Goal: Transaction & Acquisition: Purchase product/service

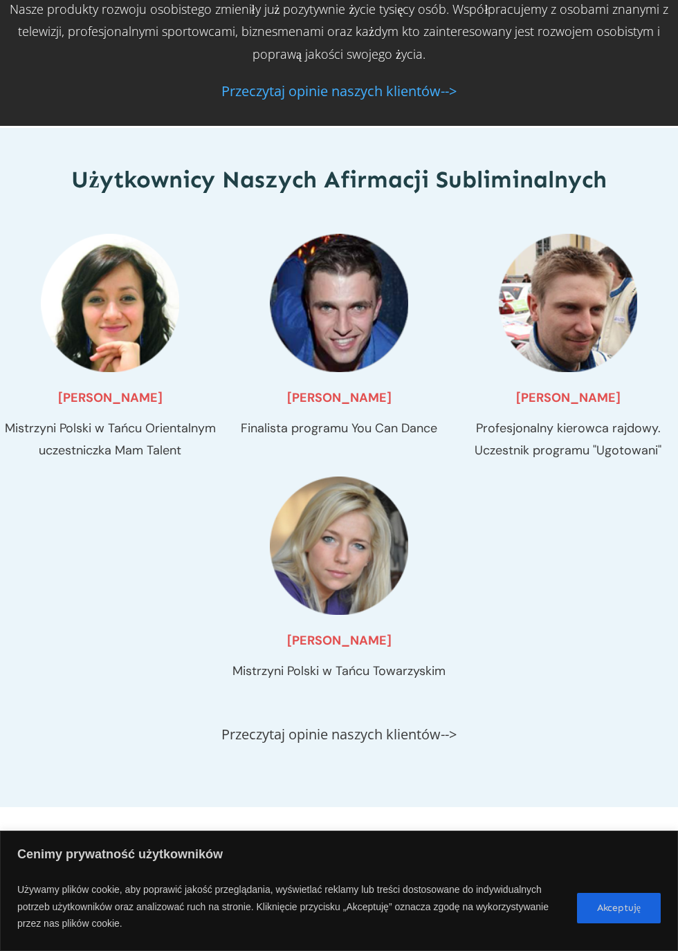
scroll to position [1886, 0]
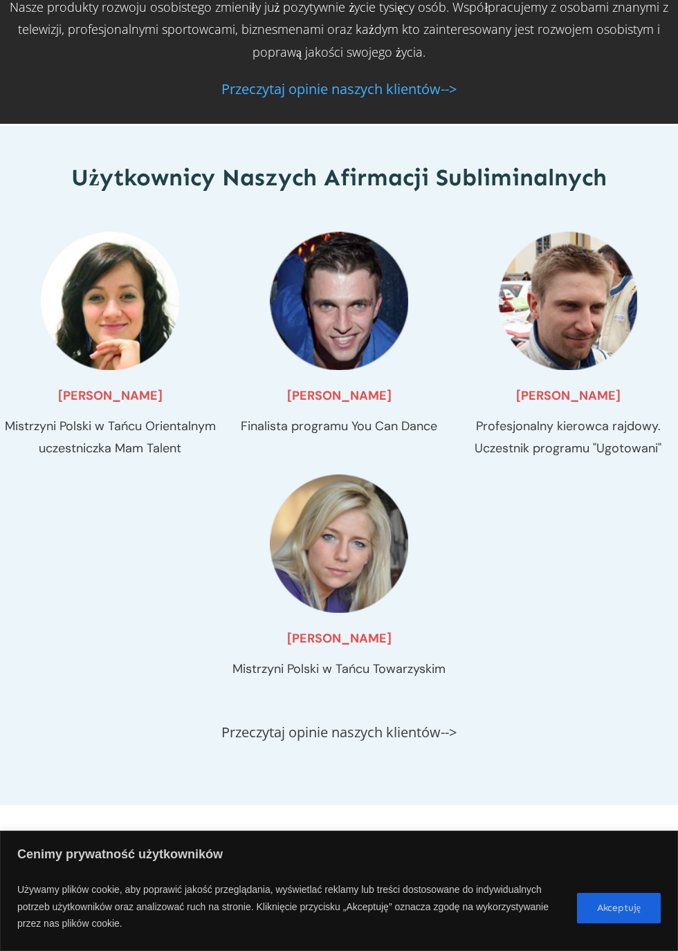
click at [602, 923] on button "Akceptuję" at bounding box center [619, 908] width 84 height 30
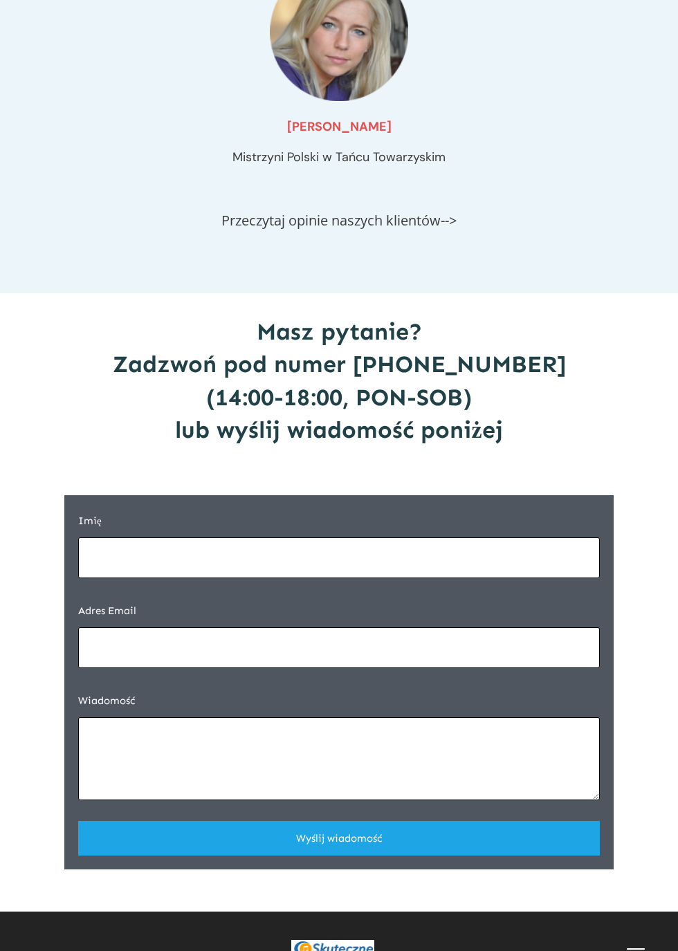
scroll to position [2399, 0]
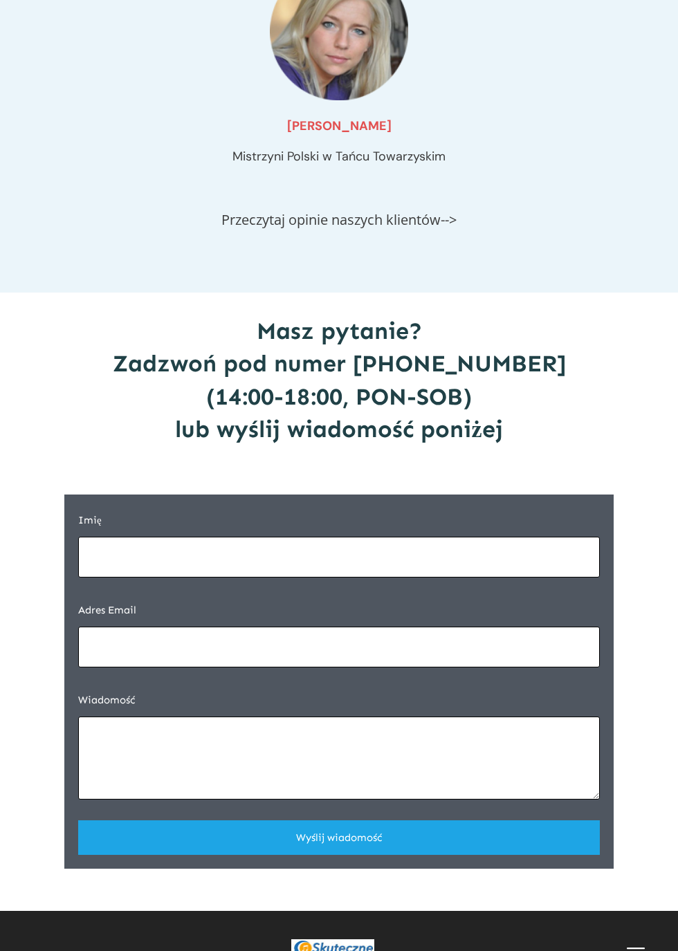
click at [456, 229] on link "Przeczytaj opinie naszych klientów-->" at bounding box center [338, 219] width 235 height 19
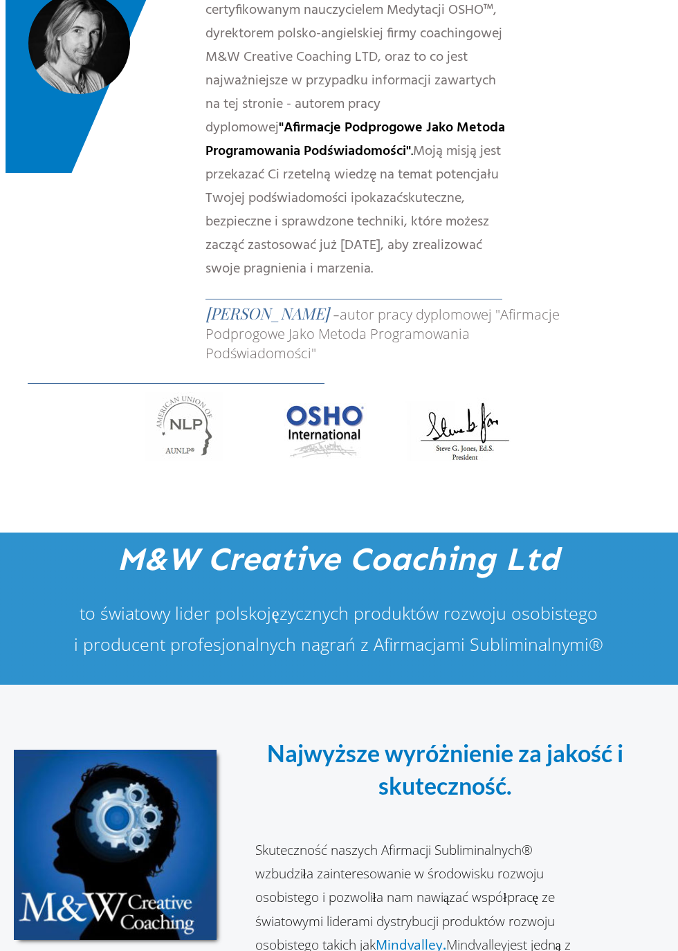
scroll to position [0, 0]
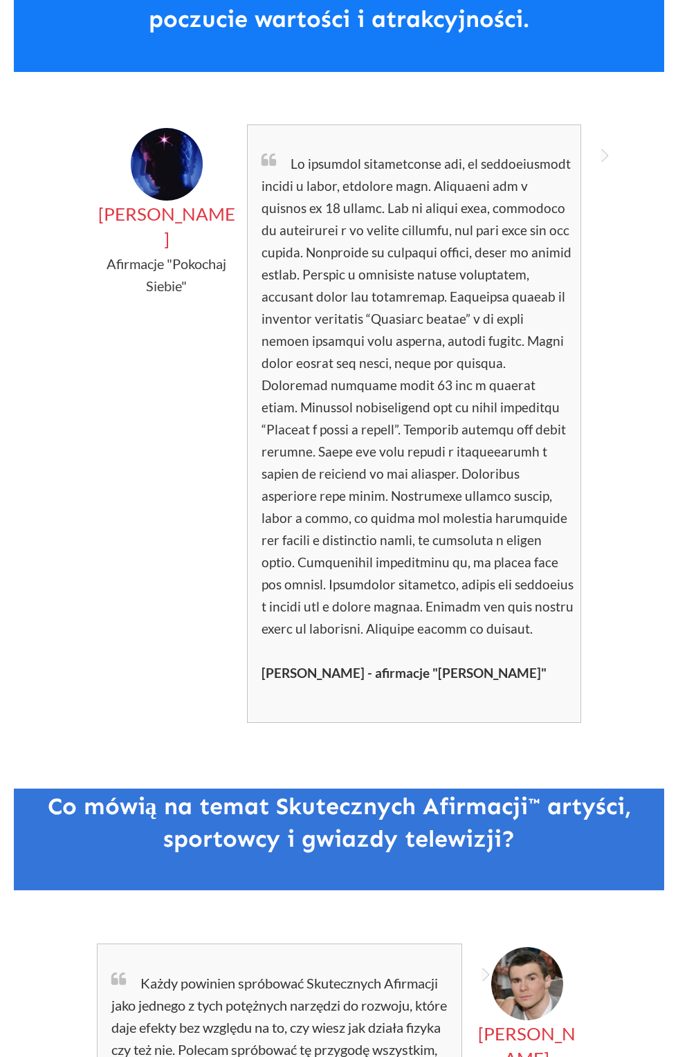
scroll to position [131, 0]
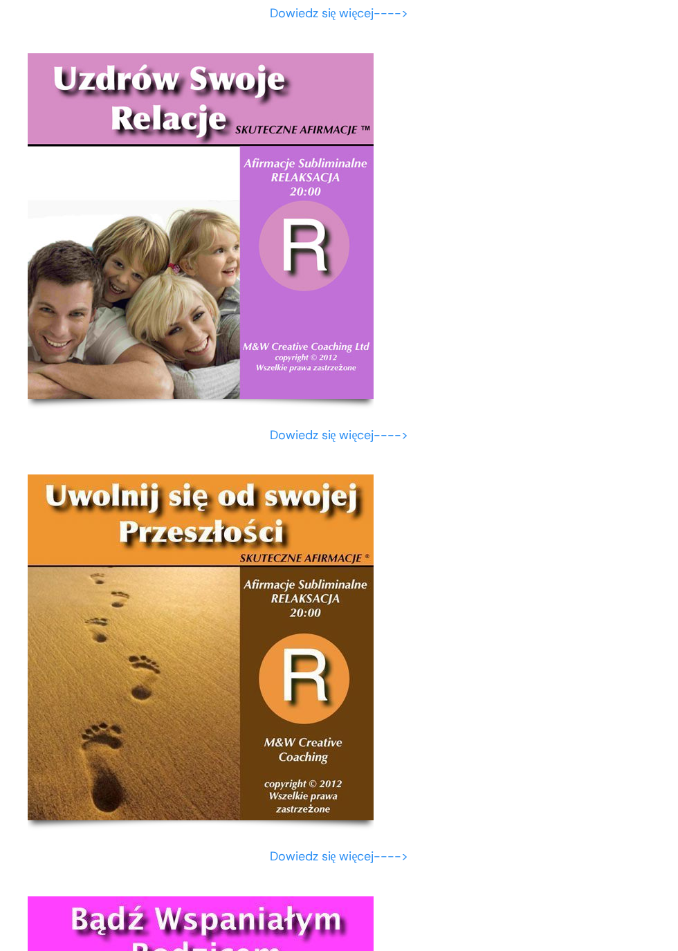
scroll to position [13543, 0]
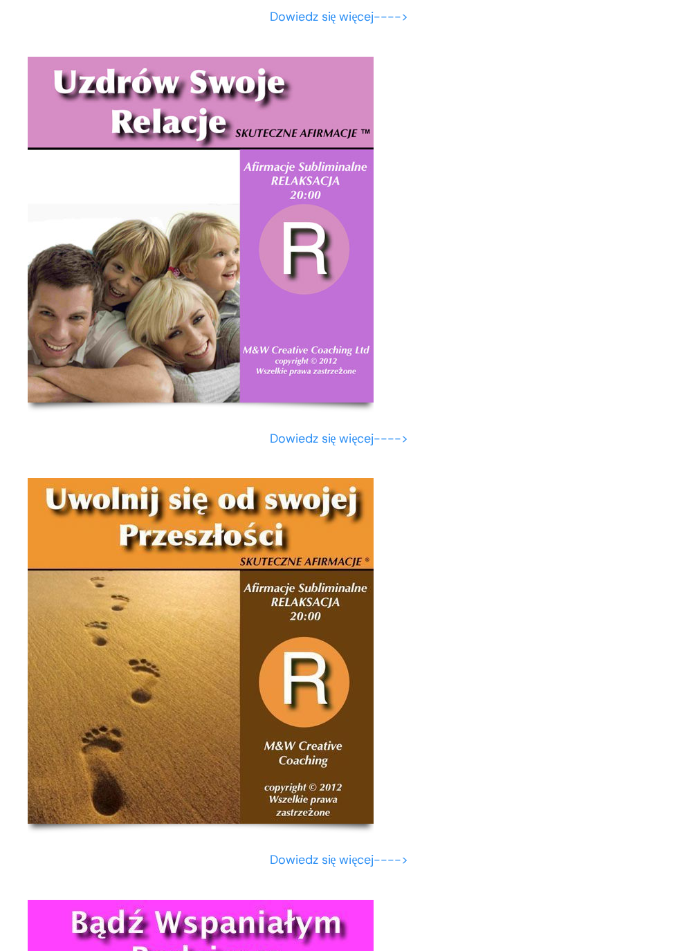
click at [295, 402] on img at bounding box center [201, 230] width 346 height 346
click at [287, 402] on img at bounding box center [201, 230] width 346 height 346
click at [326, 402] on img at bounding box center [201, 230] width 346 height 346
click at [392, 447] on link "Dowiedz się więcej---->" at bounding box center [339, 438] width 139 height 17
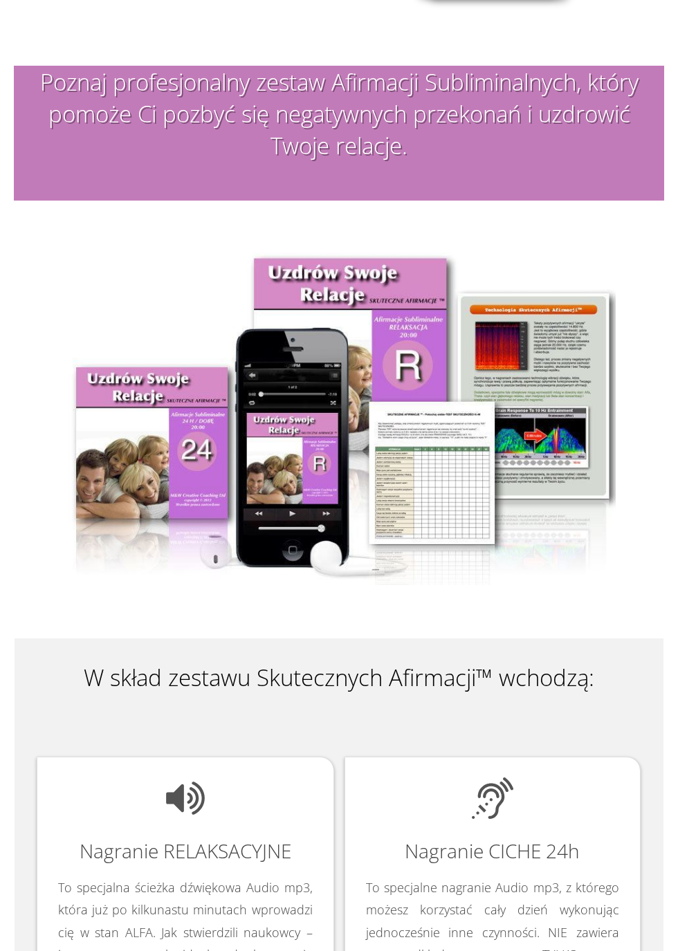
scroll to position [1558, 0]
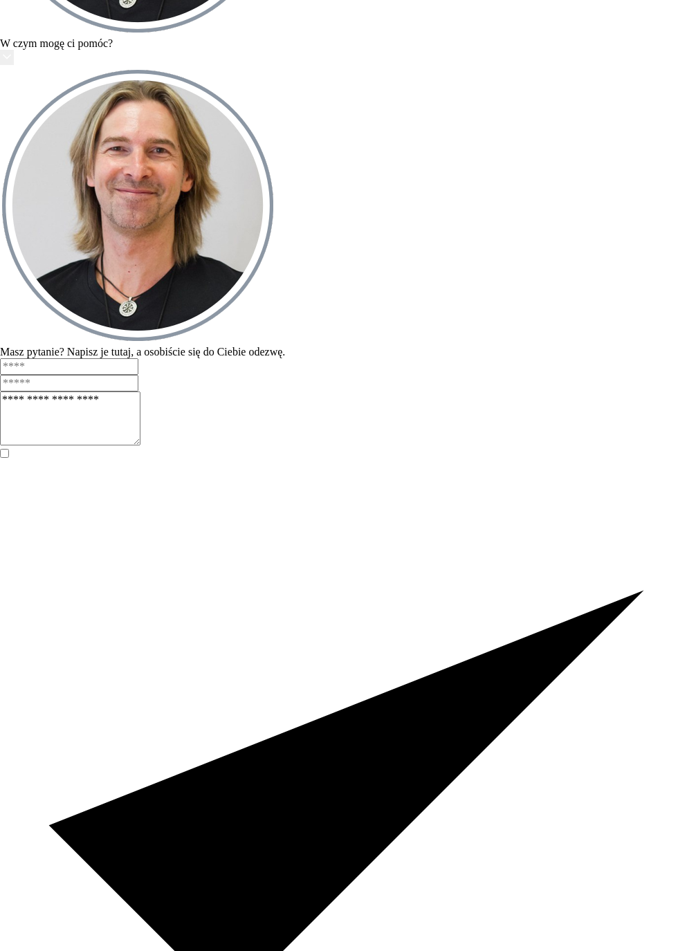
scroll to position [10515, 0]
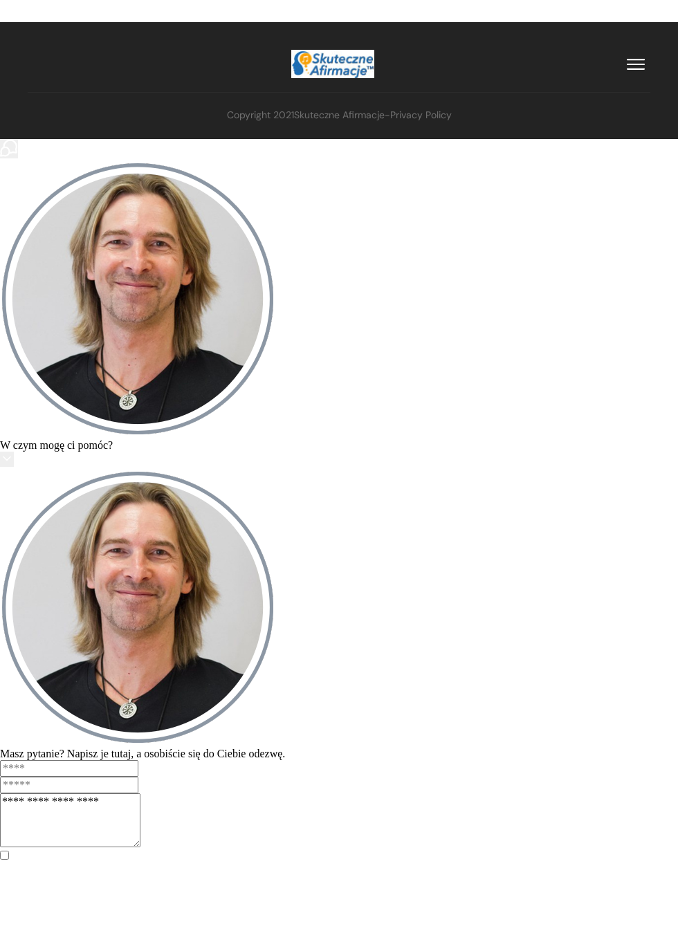
scroll to position [10117, 0]
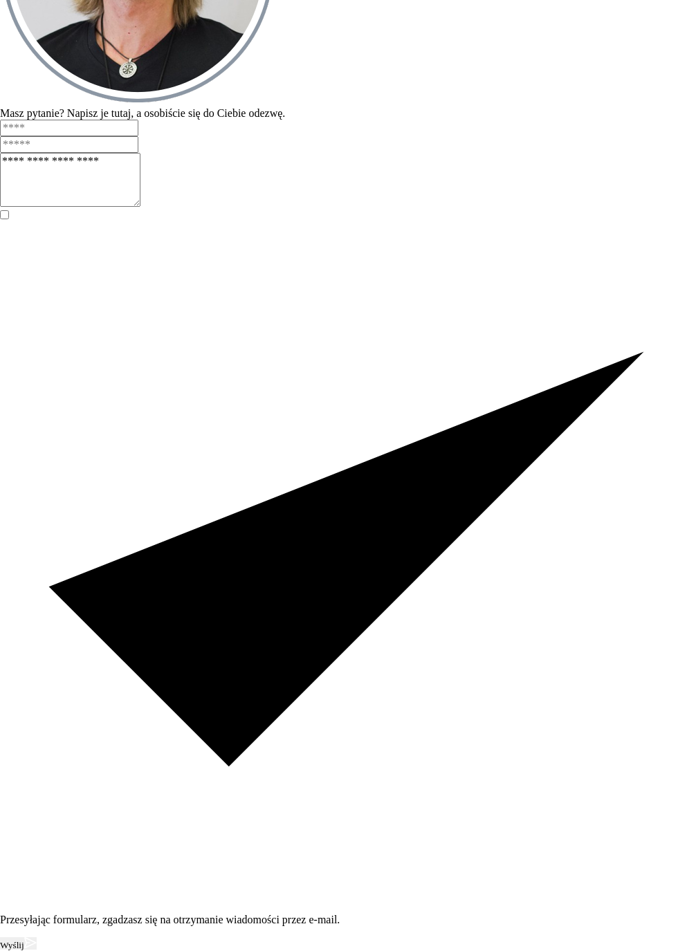
scroll to position [11163, 0]
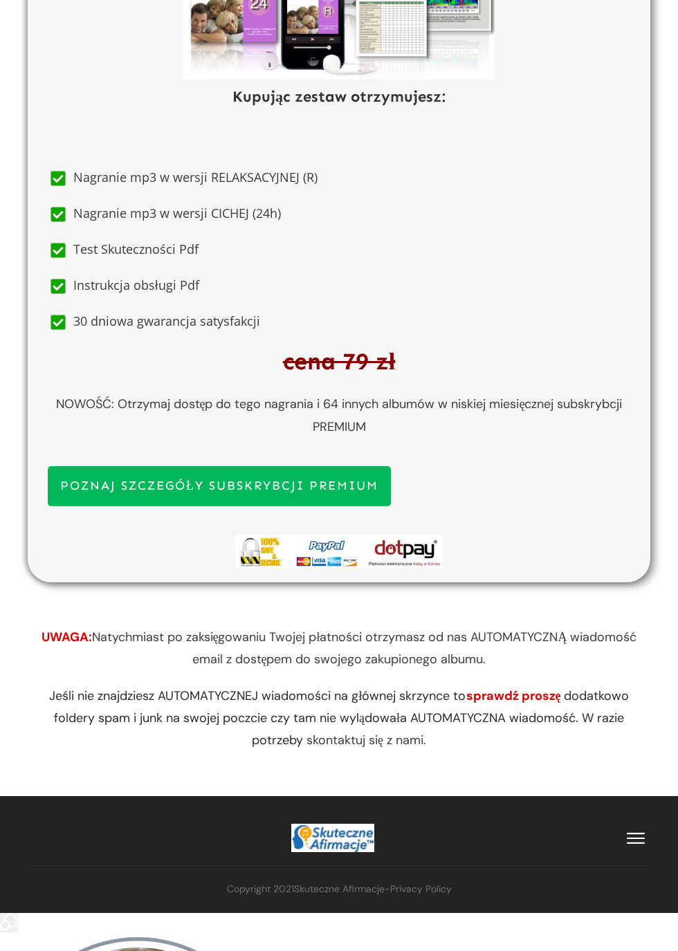
scroll to position [9343, 0]
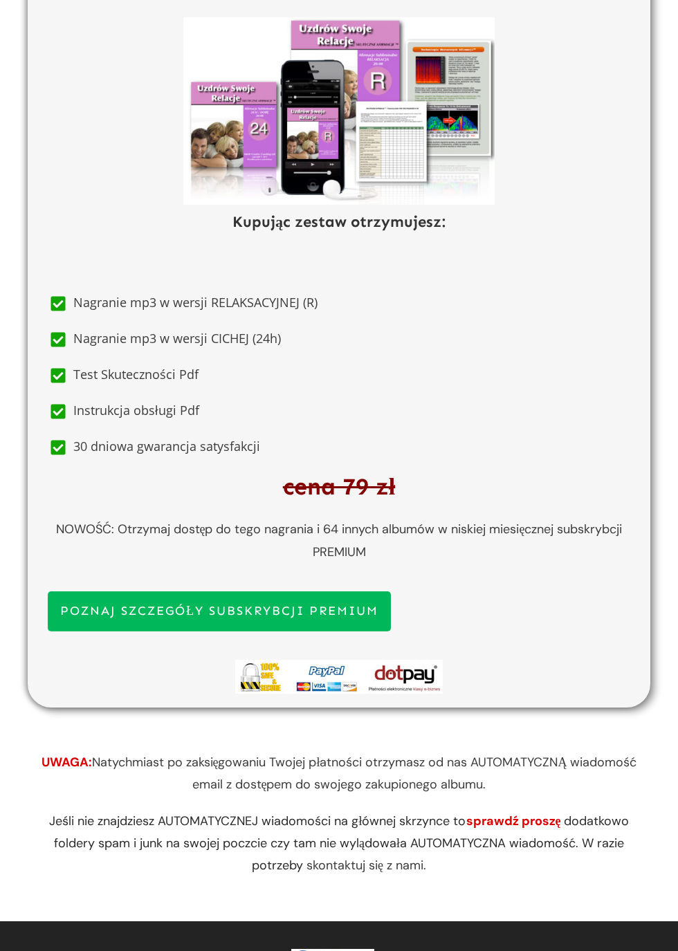
scroll to position [9269, 0]
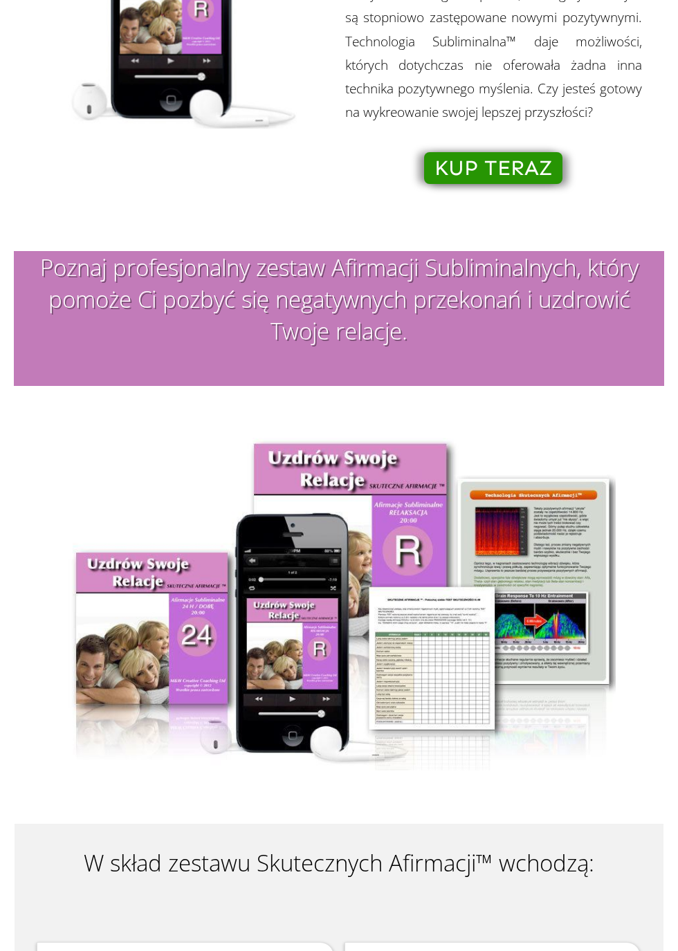
scroll to position [1346, 0]
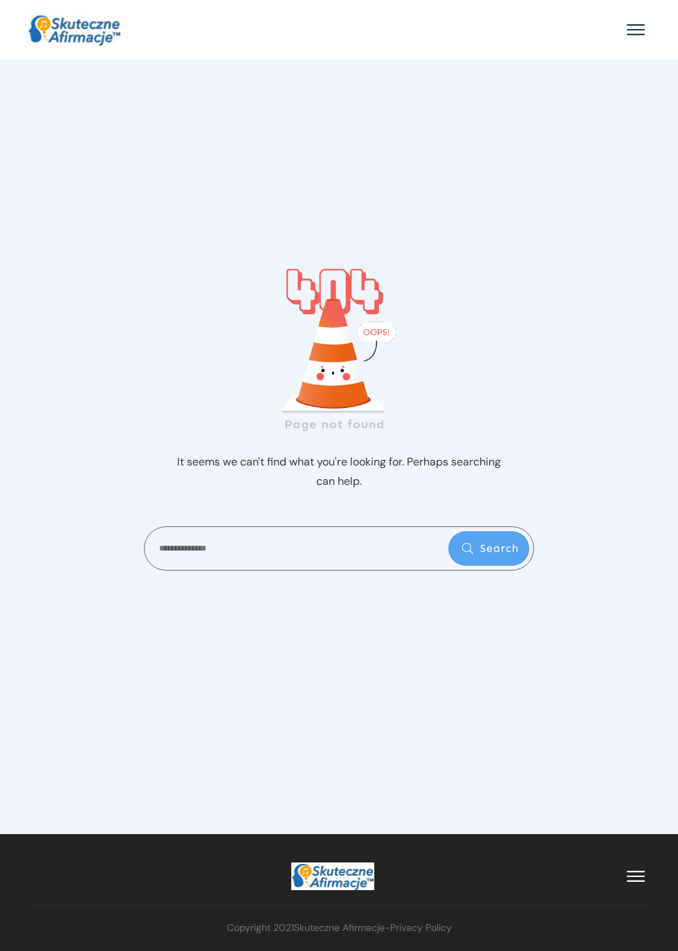
click at [416, 783] on div "It seems we can't find what you're looking for. Perhaps searching can help. Sea…" at bounding box center [339, 446] width 678 height 775
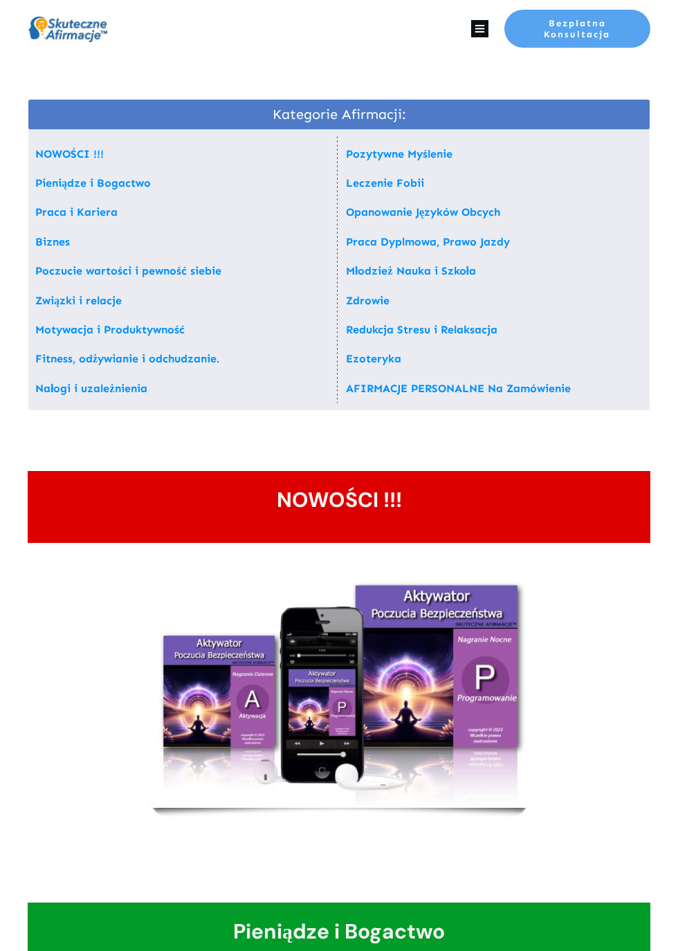
scroll to position [211, 0]
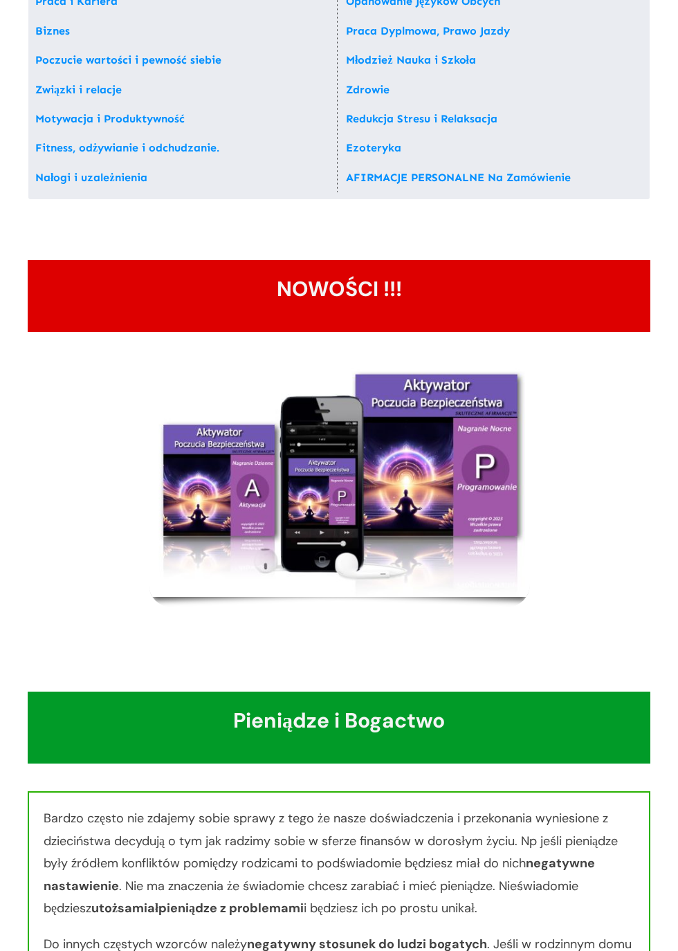
click at [101, 93] on link "Związki i relacje" at bounding box center [78, 89] width 86 height 13
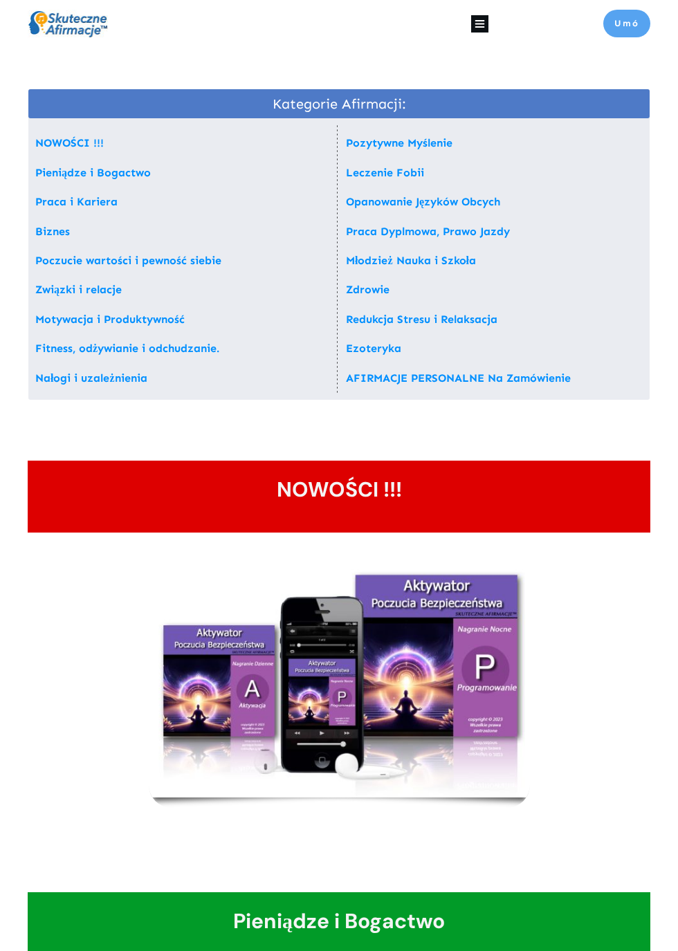
click at [122, 296] on link "Związki i relacje" at bounding box center [78, 289] width 86 height 13
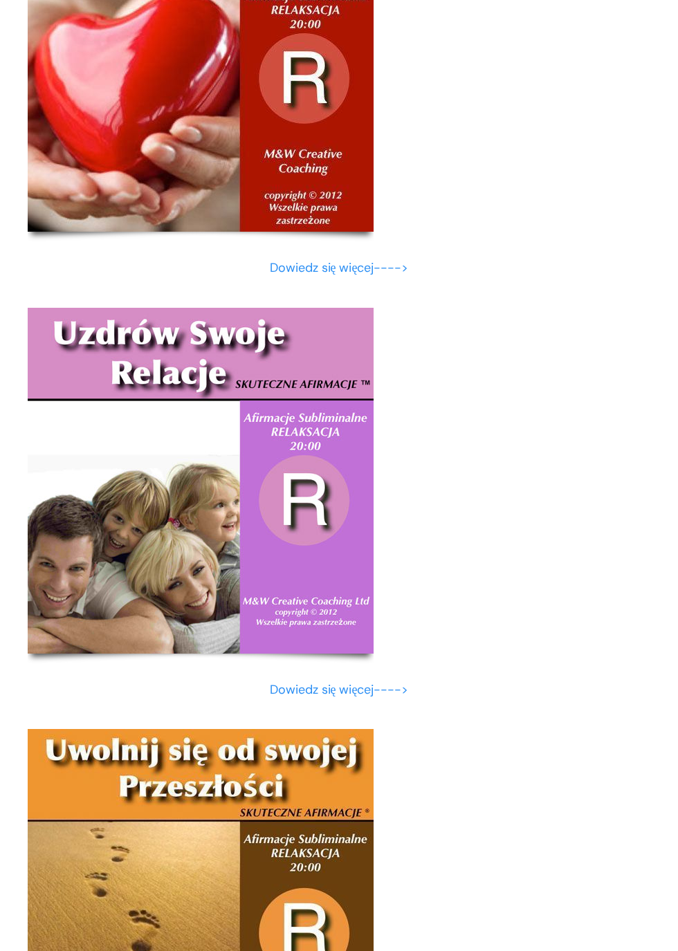
scroll to position [13284, 0]
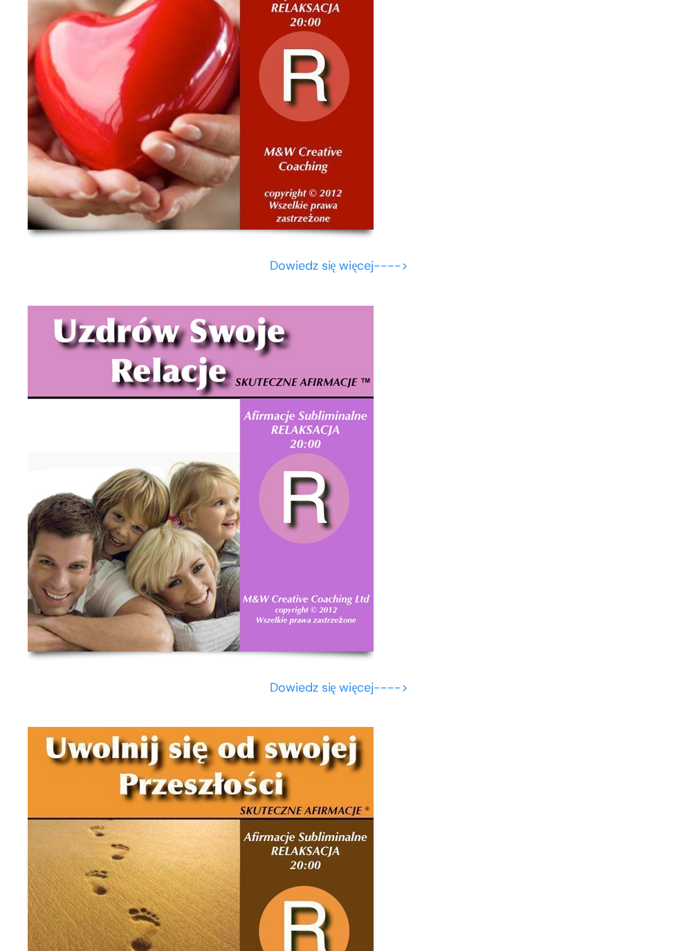
click at [244, 651] on img at bounding box center [201, 479] width 346 height 346
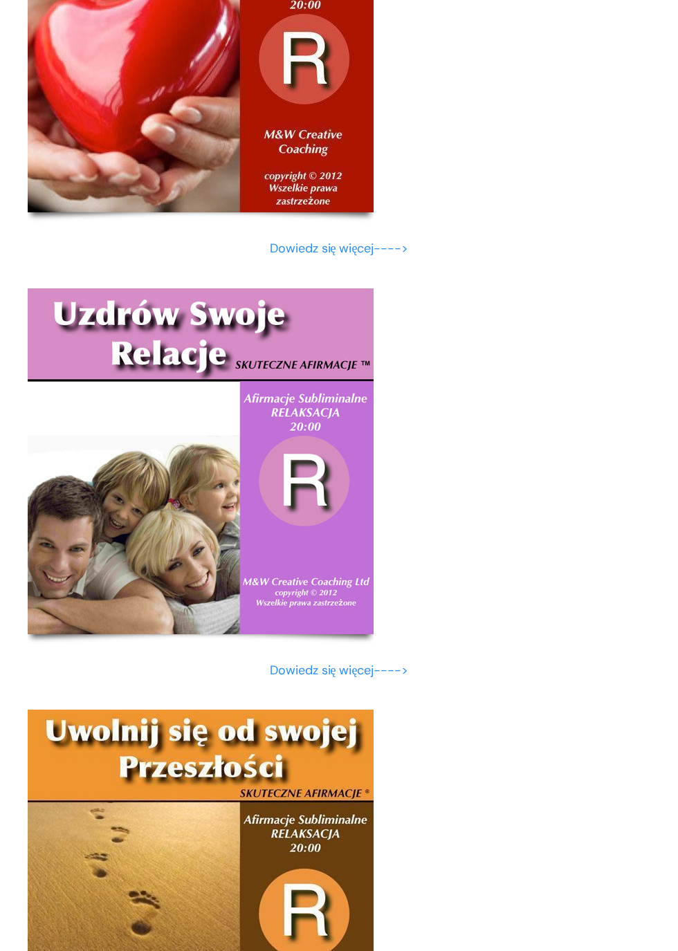
scroll to position [13389, 0]
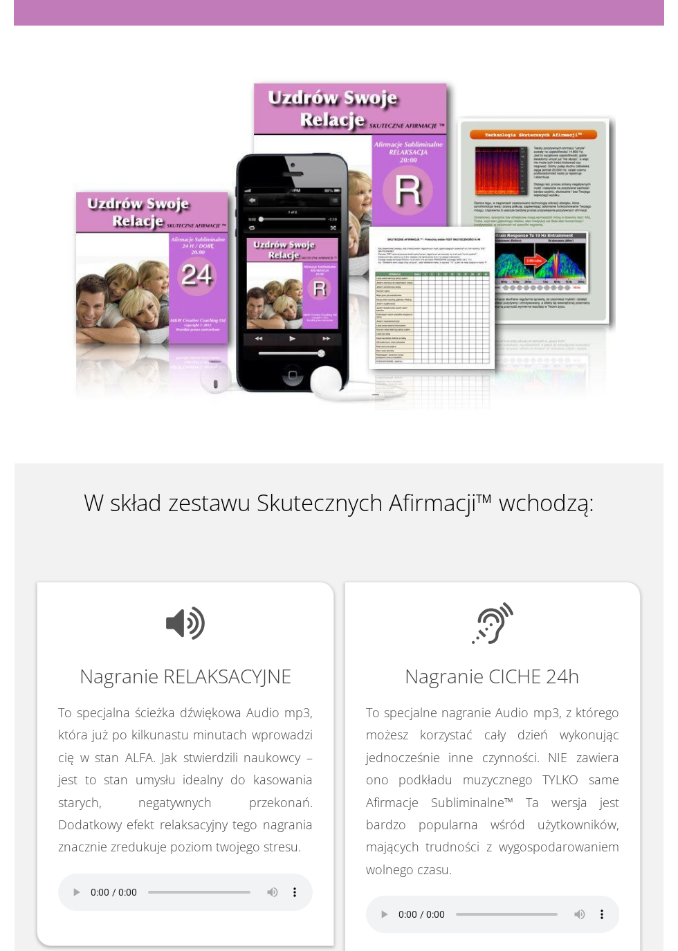
scroll to position [1737, 0]
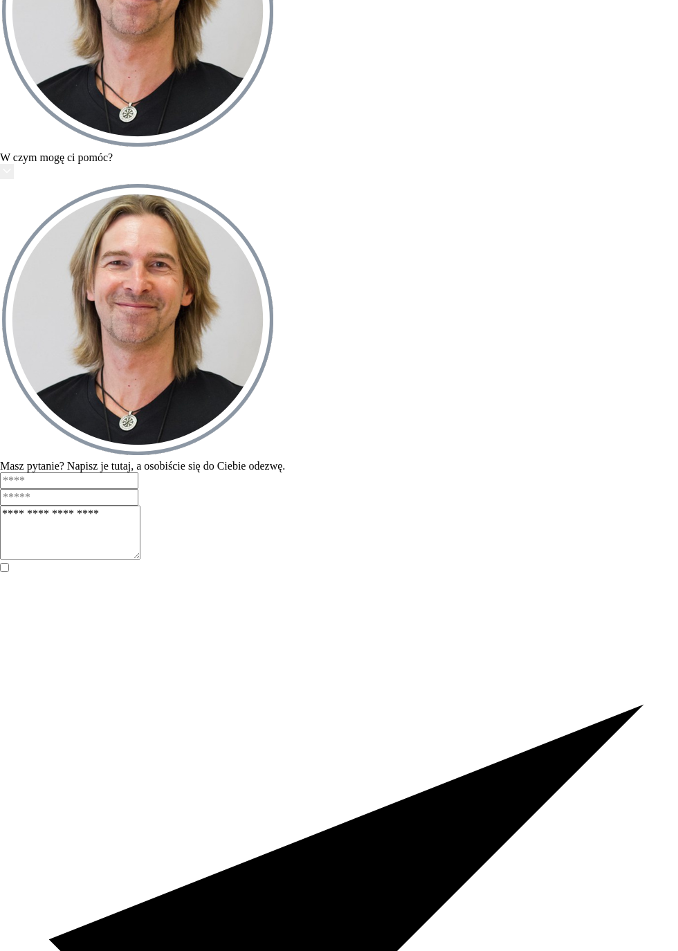
scroll to position [10404, 0]
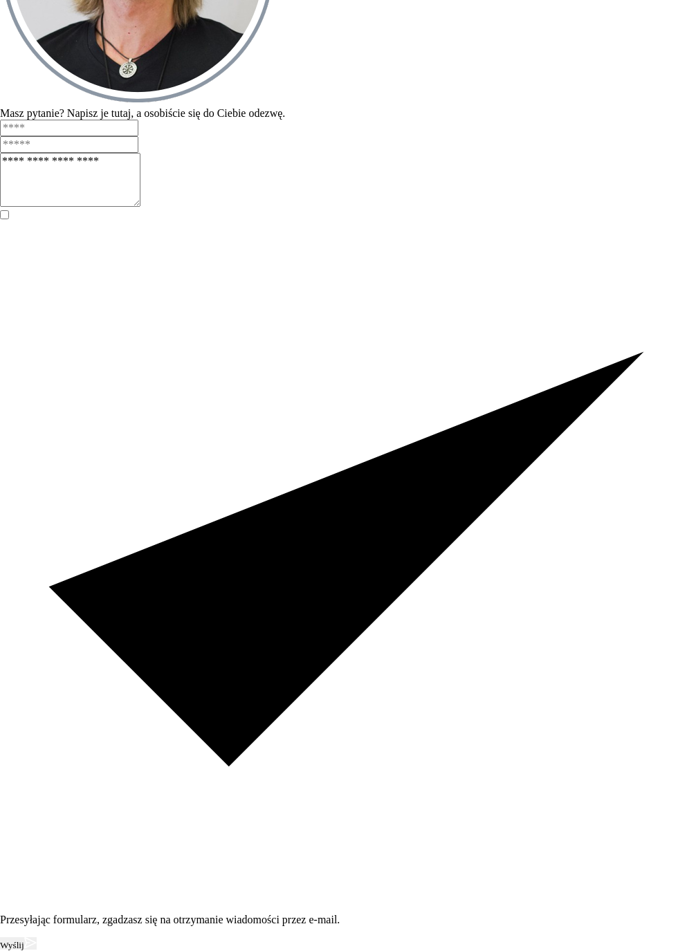
scroll to position [10992, 0]
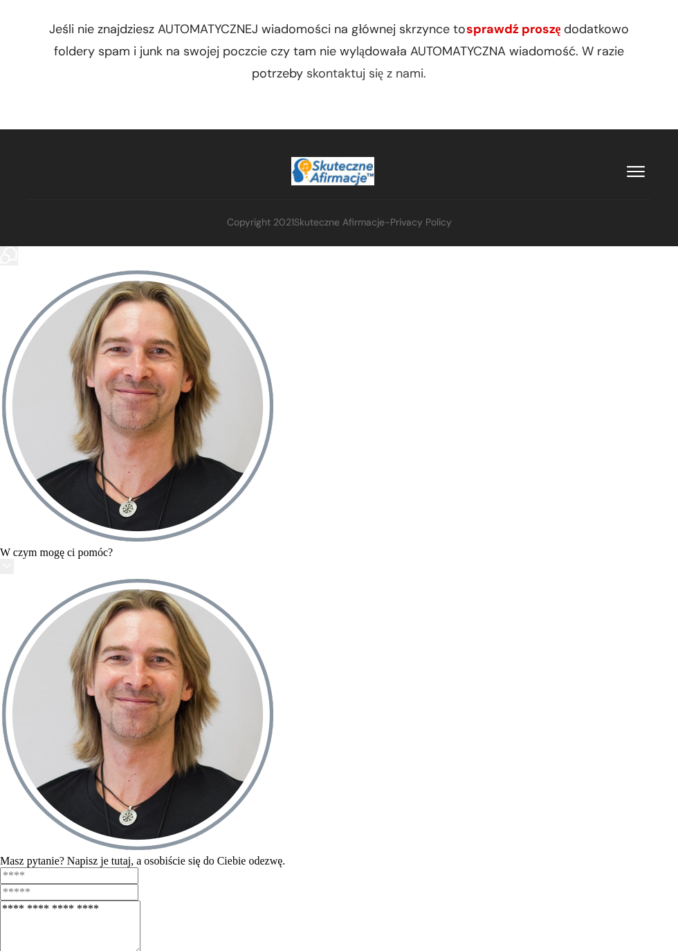
scroll to position [10004, 0]
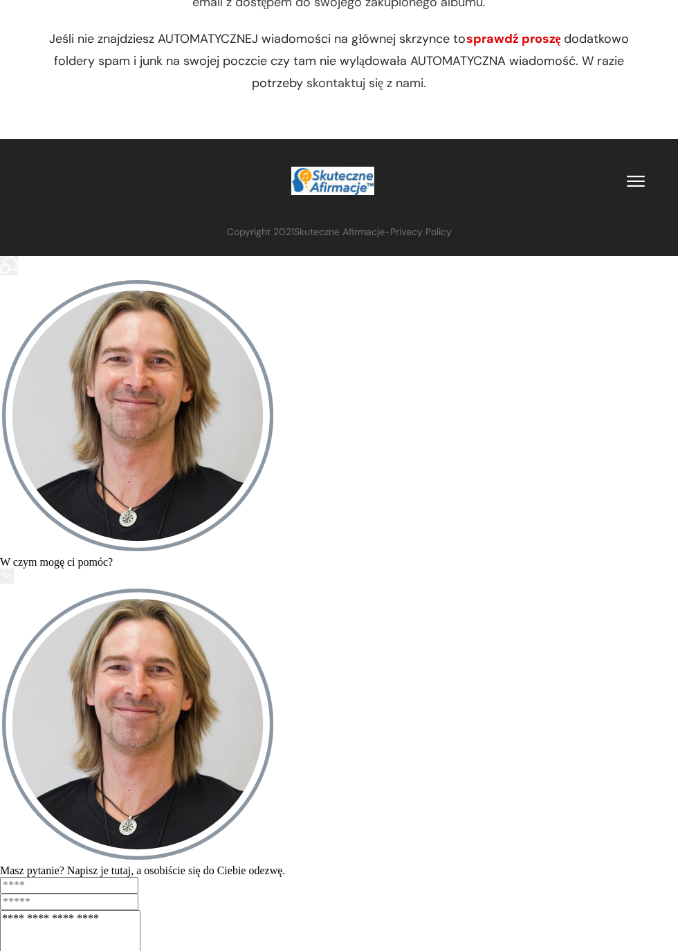
scroll to position [10022, 0]
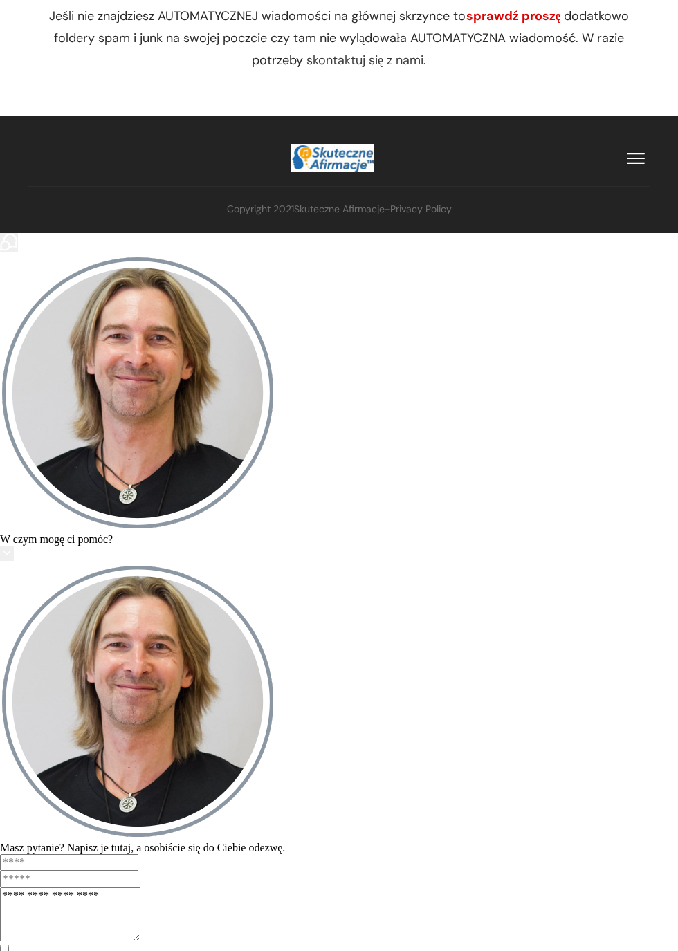
scroll to position [1737, 0]
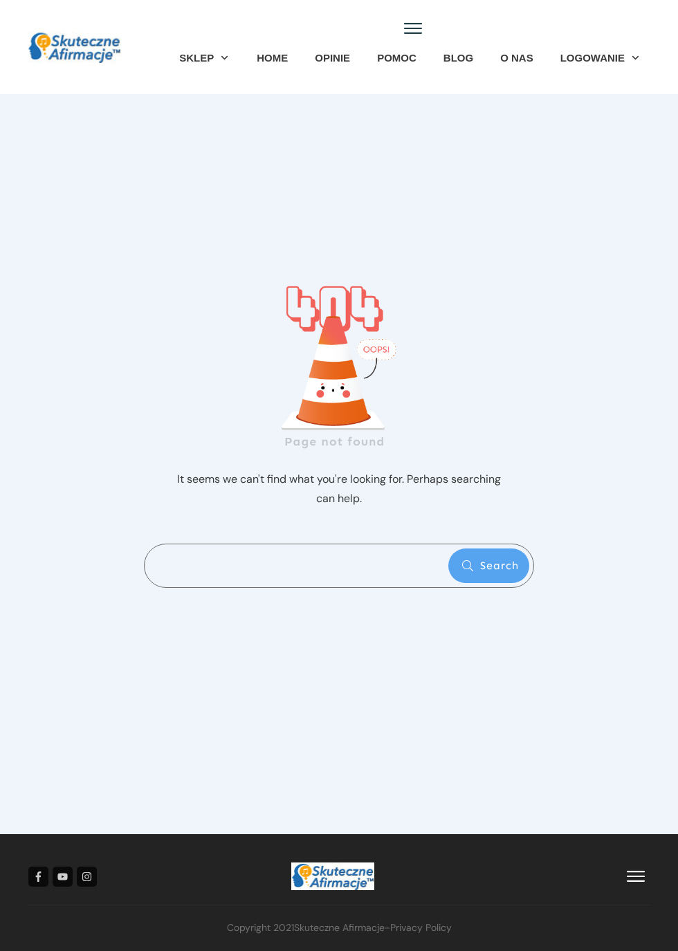
click at [214, 50] on span "SKLEP" at bounding box center [196, 57] width 35 height 15
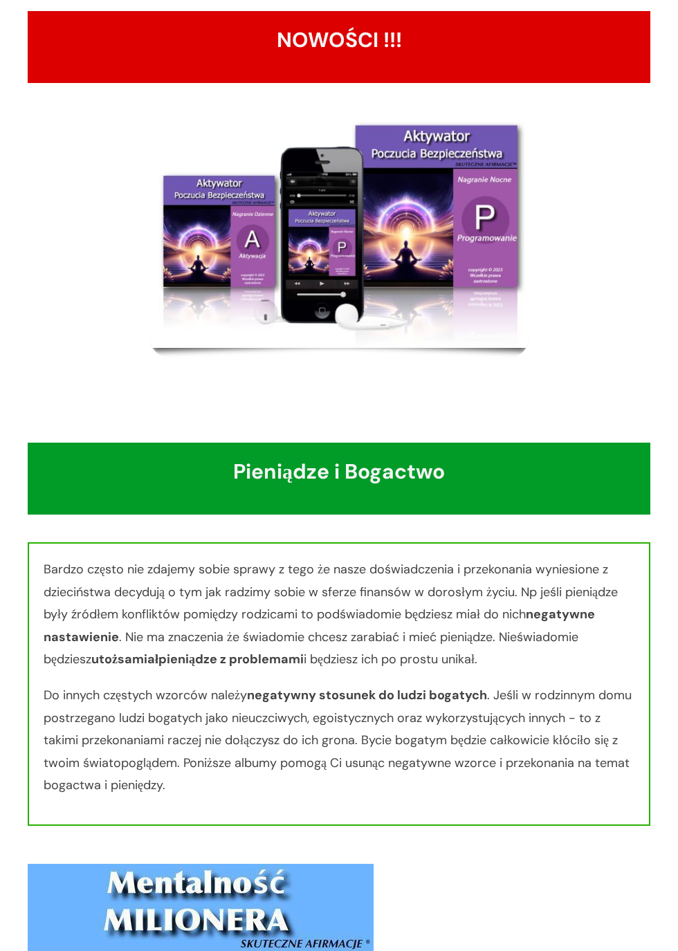
scroll to position [269, 0]
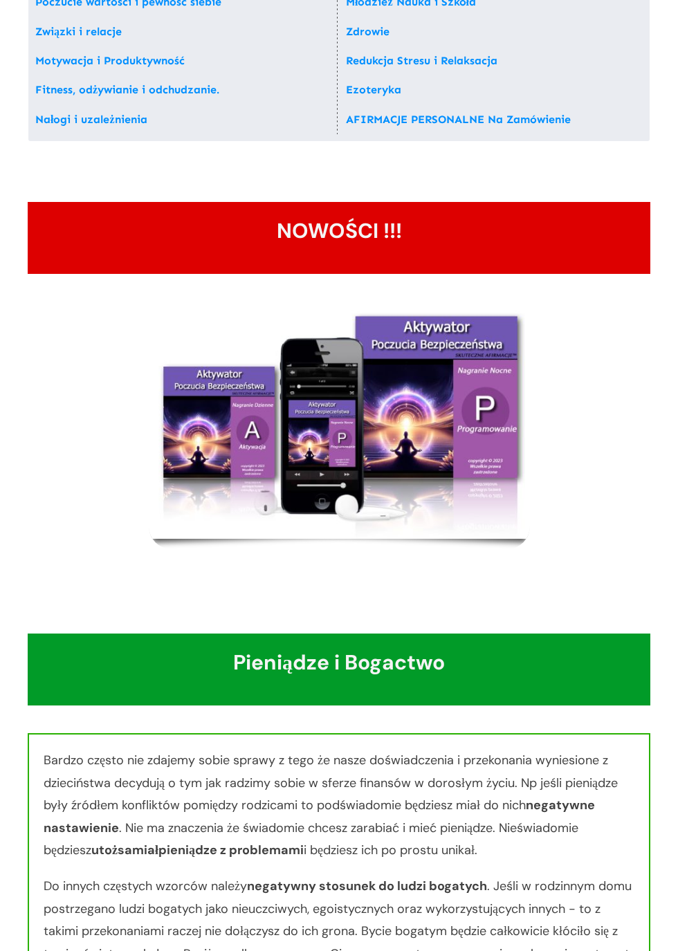
click at [418, 539] on img at bounding box center [339, 422] width 381 height 234
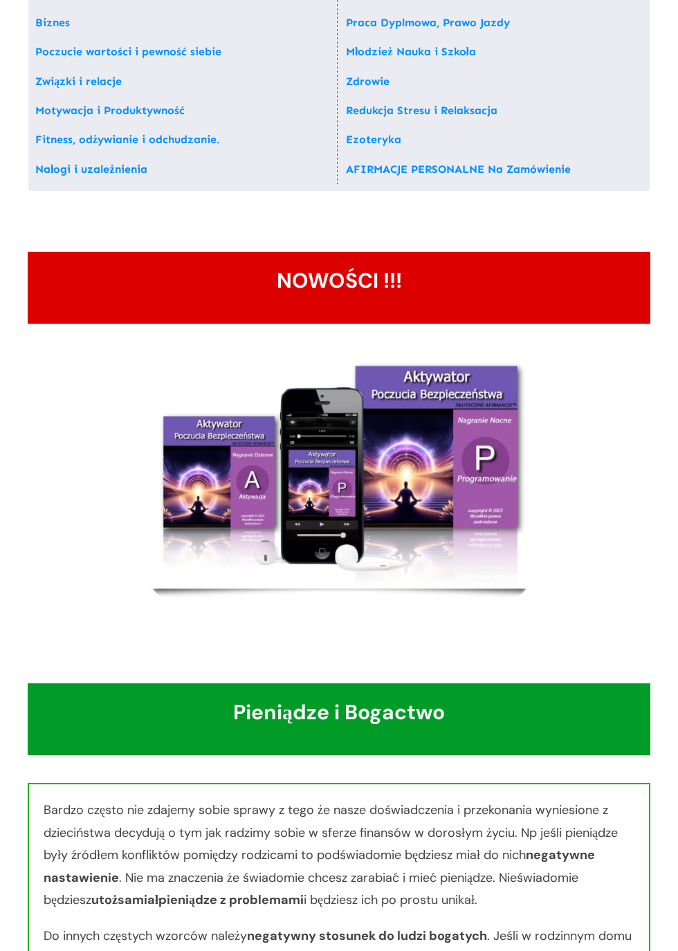
click at [402, 539] on img at bounding box center [339, 472] width 381 height 234
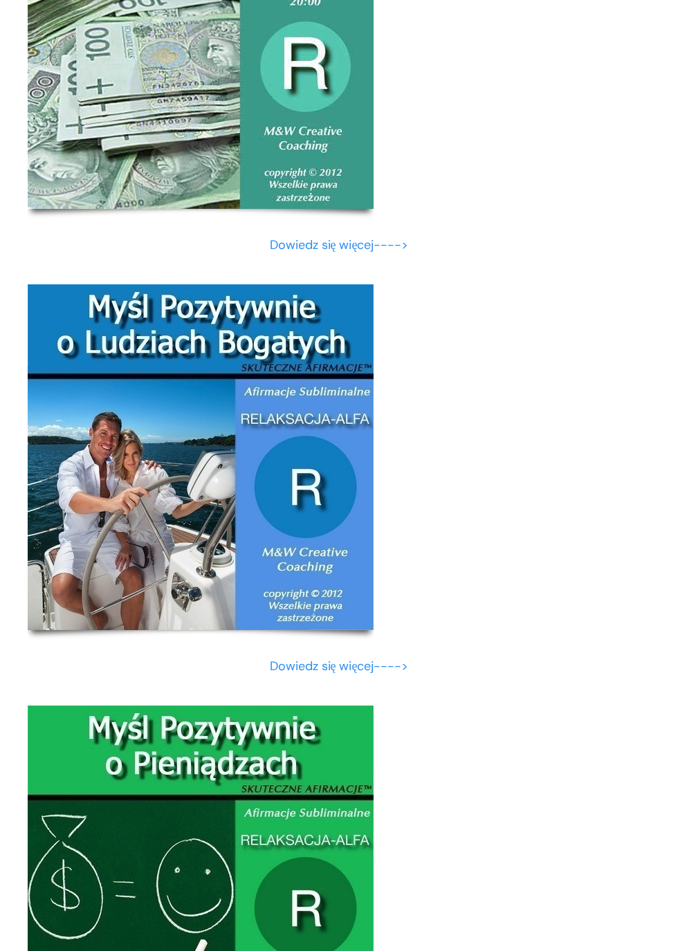
scroll to position [1928, 0]
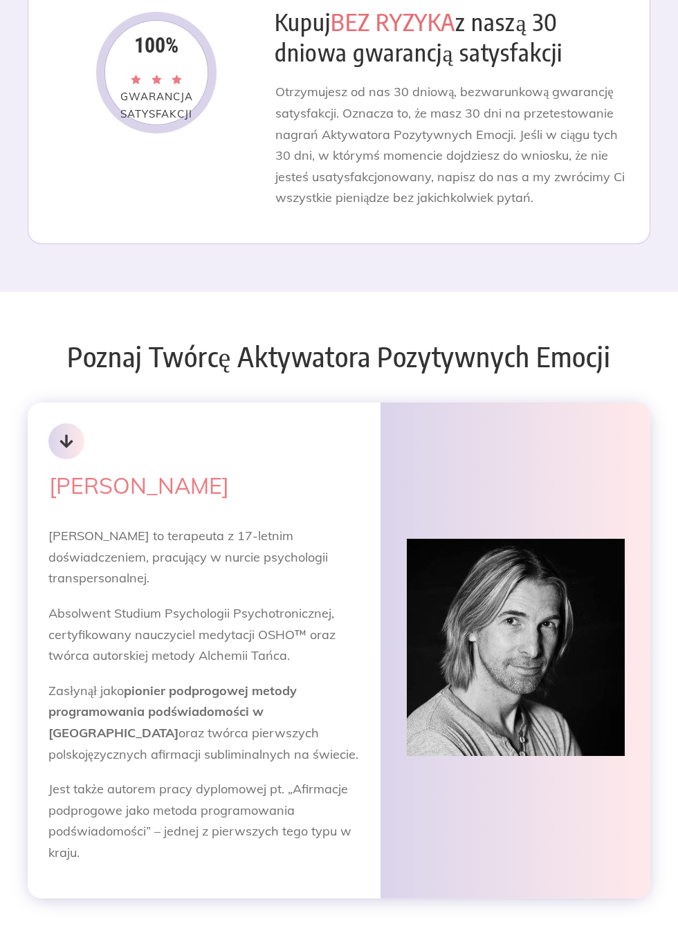
scroll to position [5235, 0]
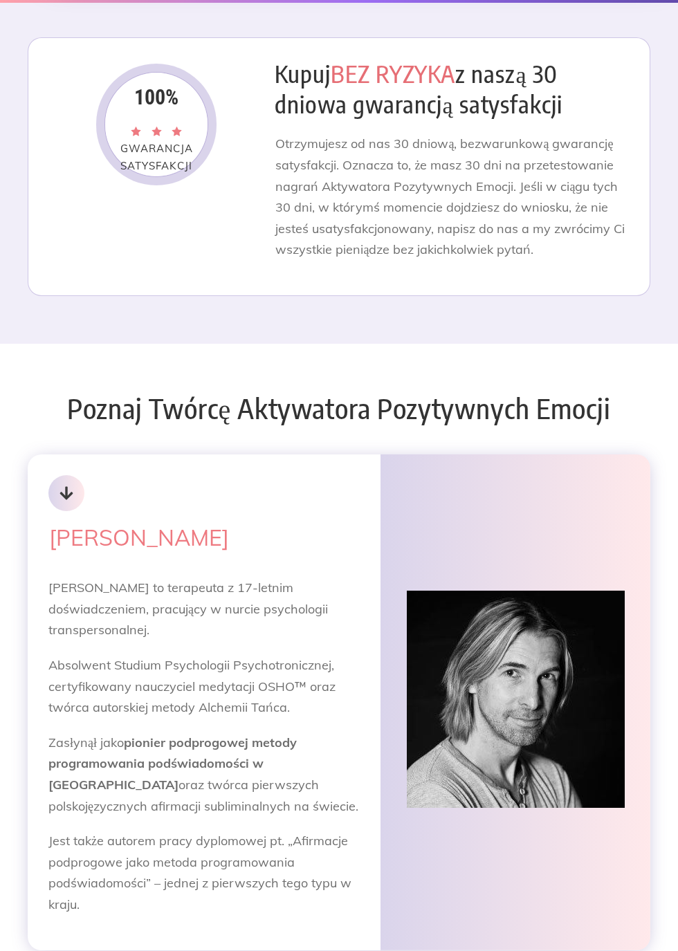
scroll to position [5164, 0]
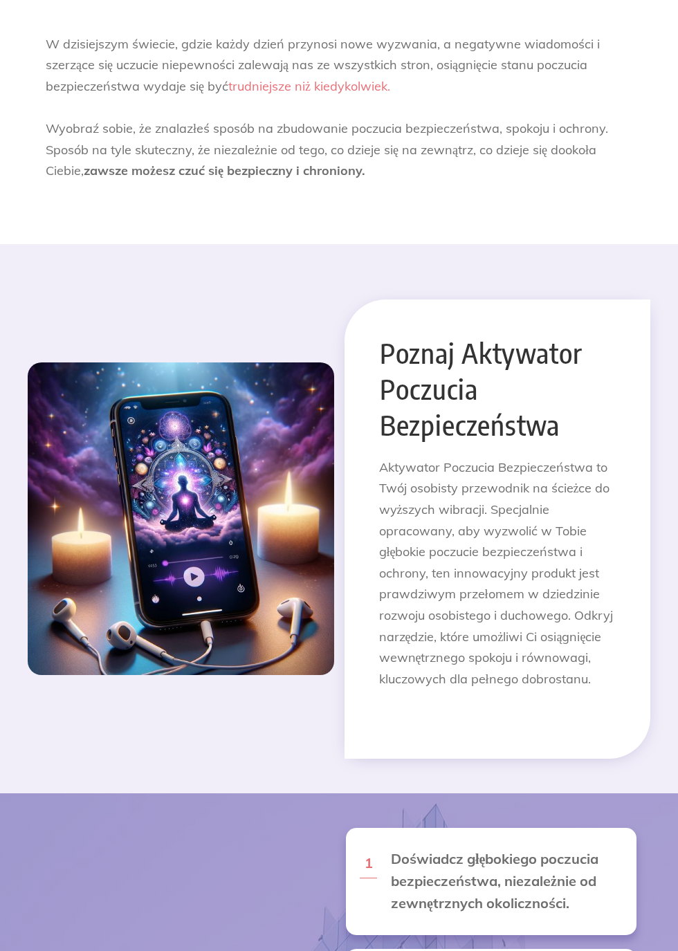
scroll to position [683, 0]
